Goal: Task Accomplishment & Management: Manage account settings

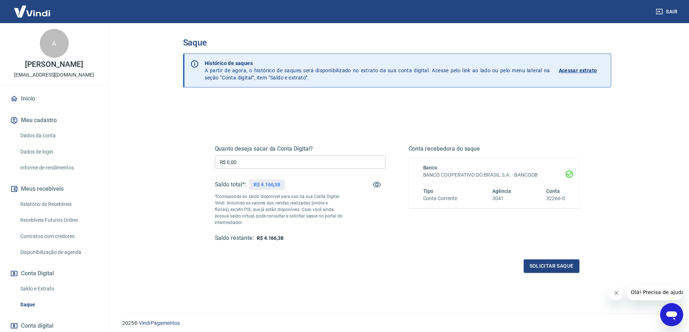
click at [344, 159] on input "R$ 0,00" at bounding box center [300, 161] width 171 height 13
type input "R$ 4.166,38"
click at [540, 264] on button "Solicitar saque" at bounding box center [552, 266] width 56 height 13
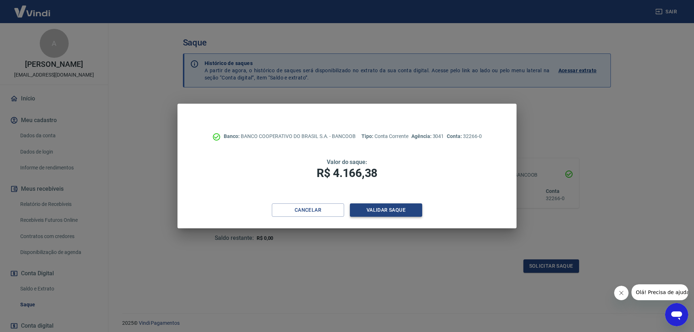
click at [395, 209] on button "Validar saque" at bounding box center [386, 210] width 72 height 13
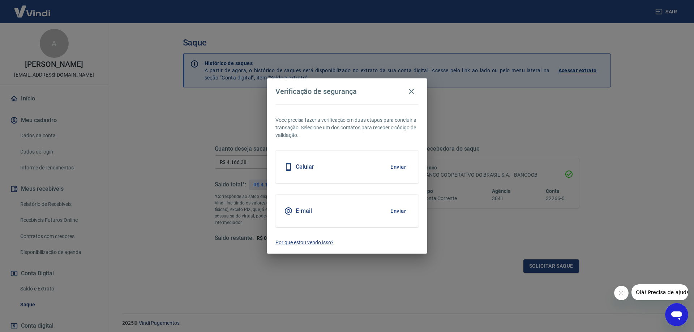
click at [397, 163] on button "Enviar" at bounding box center [397, 166] width 23 height 15
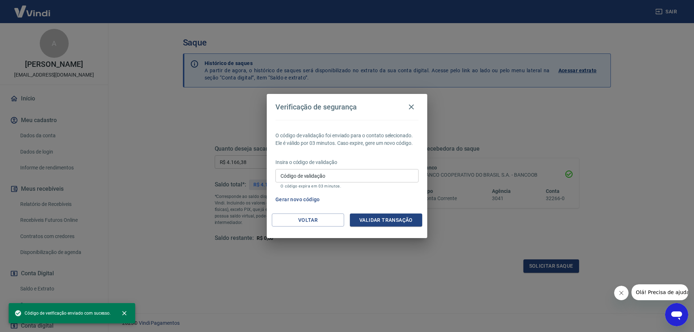
click at [622, 295] on icon "Fechar mensagem da empresa" at bounding box center [622, 293] width 6 height 6
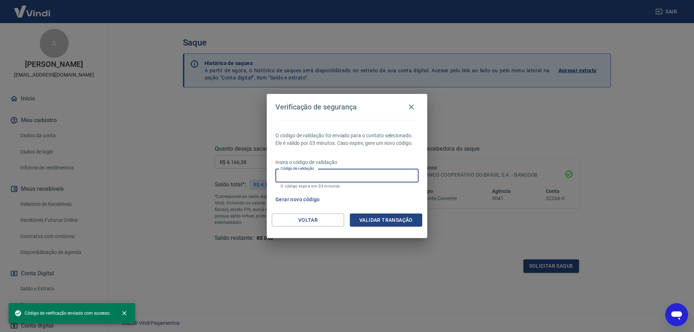
click at [392, 171] on input "Código de validação" at bounding box center [346, 175] width 143 height 13
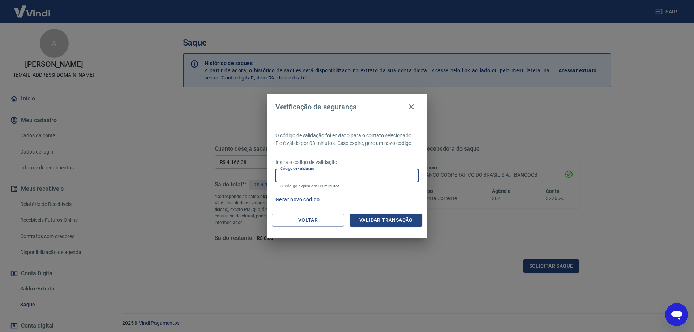
click at [385, 159] on p "Insira o código de validação" at bounding box center [346, 163] width 143 height 8
click at [342, 179] on input "Código de validação" at bounding box center [346, 175] width 143 height 13
type input "689533"
click at [369, 216] on button "Validar transação" at bounding box center [386, 220] width 72 height 13
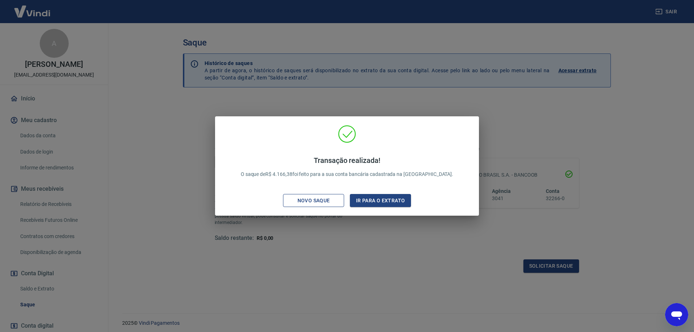
click at [321, 200] on div "Novo saque" at bounding box center [314, 200] width 50 height 9
